Goal: Find specific page/section: Find specific page/section

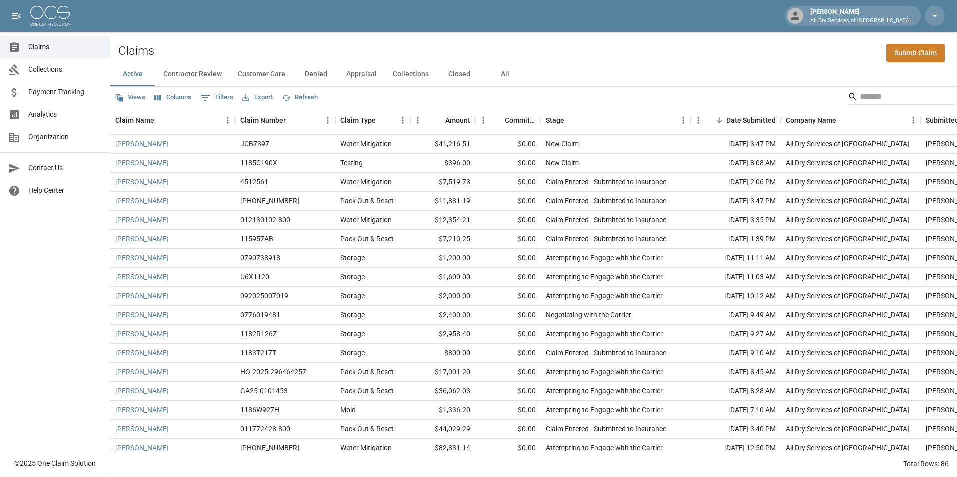
click at [503, 75] on button "All" at bounding box center [504, 75] width 45 height 24
drag, startPoint x: 60, startPoint y: 123, endPoint x: 64, endPoint y: 115, distance: 8.5
click at [61, 122] on link "Analytics" at bounding box center [55, 115] width 110 height 23
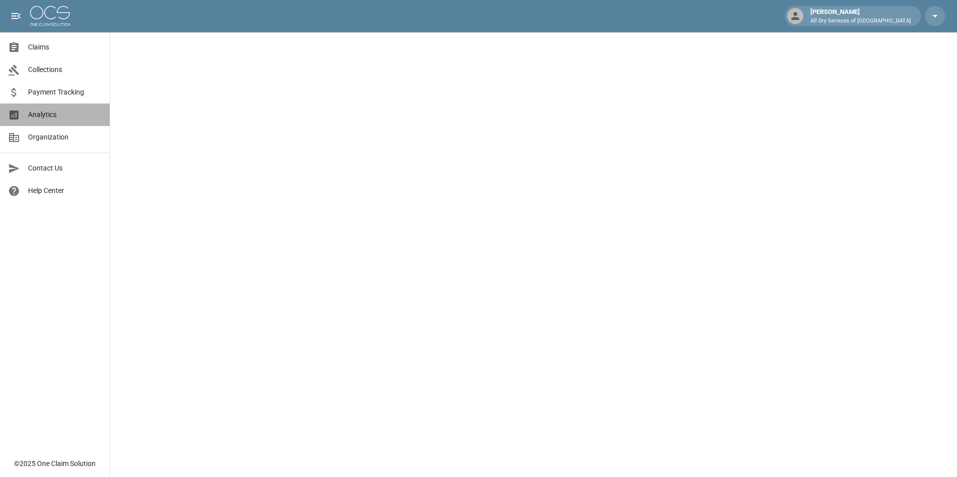
click at [63, 110] on span "Analytics" at bounding box center [65, 115] width 74 height 11
click at [59, 111] on span "Analytics" at bounding box center [65, 115] width 74 height 11
click at [59, 42] on link "Claims" at bounding box center [55, 47] width 110 height 23
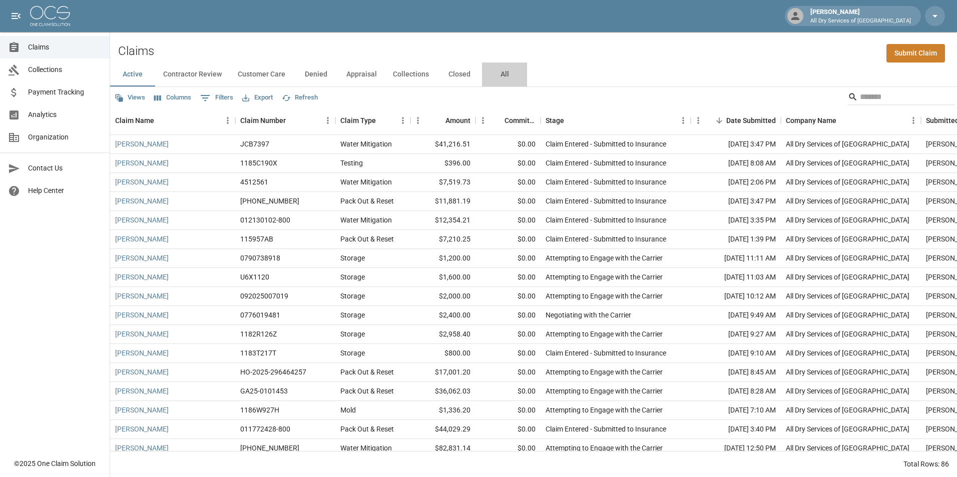
click at [499, 69] on button "All" at bounding box center [504, 75] width 45 height 24
